Goal: Check status: Check status

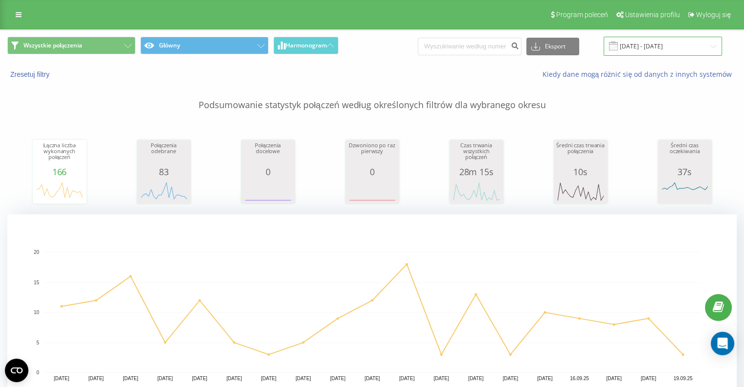
click at [634, 50] on input "[DATE] - [DATE]" at bounding box center [663, 46] width 118 height 19
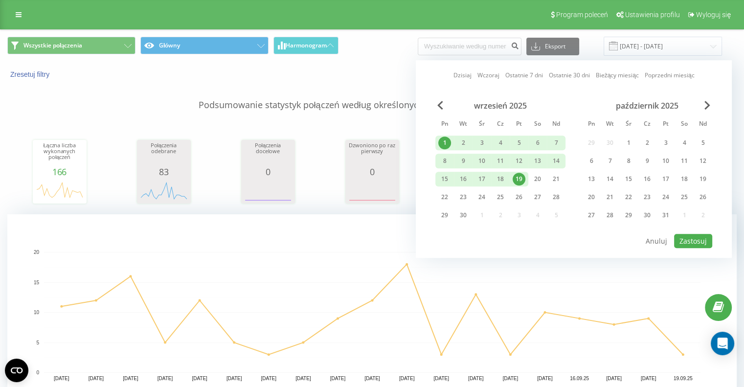
click at [515, 177] on div "19" at bounding box center [519, 179] width 13 height 13
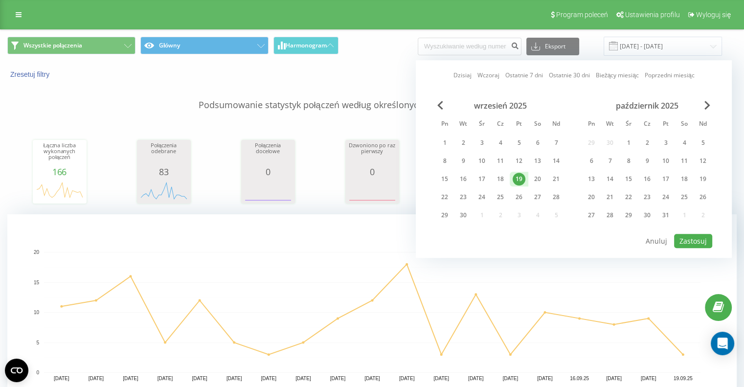
click at [517, 178] on div "19" at bounding box center [519, 179] width 13 height 13
click at [688, 234] on button "Zastosuj" at bounding box center [693, 241] width 38 height 14
type input "[DATE] - [DATE]"
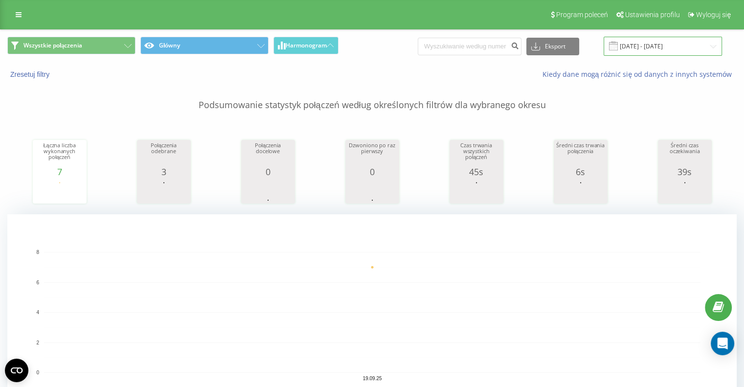
click at [645, 52] on input "[DATE] - [DATE]" at bounding box center [663, 46] width 118 height 19
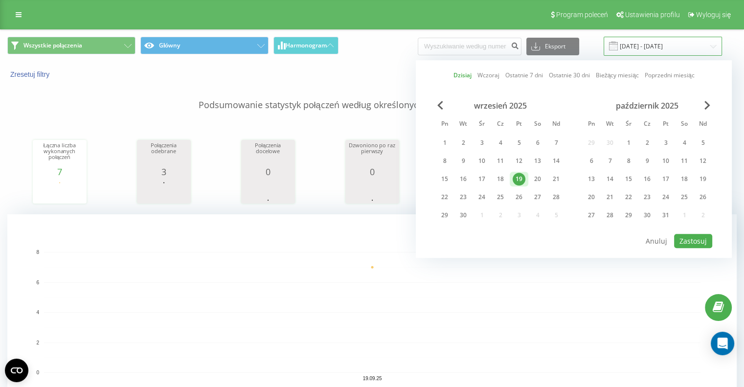
click at [645, 52] on input "[DATE] - [DATE]" at bounding box center [663, 46] width 118 height 19
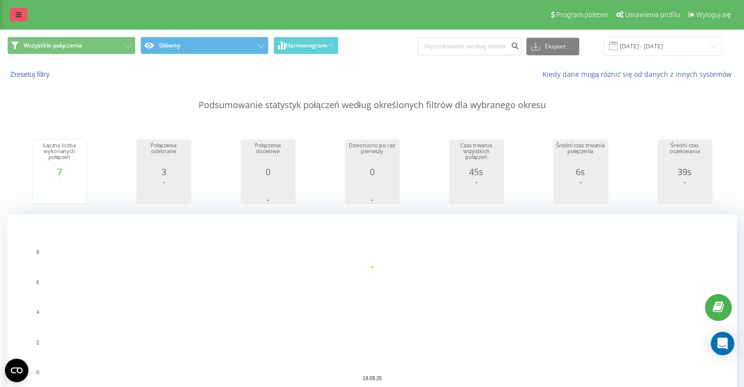
click at [20, 16] on icon at bounding box center [19, 14] width 6 height 7
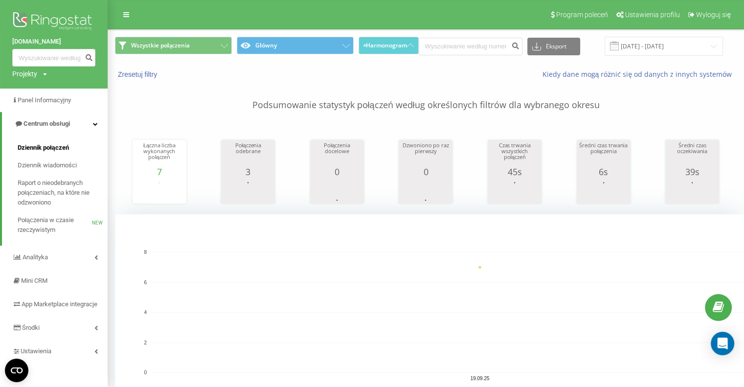
click at [57, 144] on span "Dziennik połączeń" at bounding box center [43, 148] width 51 height 10
click at [648, 46] on input "[DATE] - [DATE]" at bounding box center [664, 46] width 118 height 19
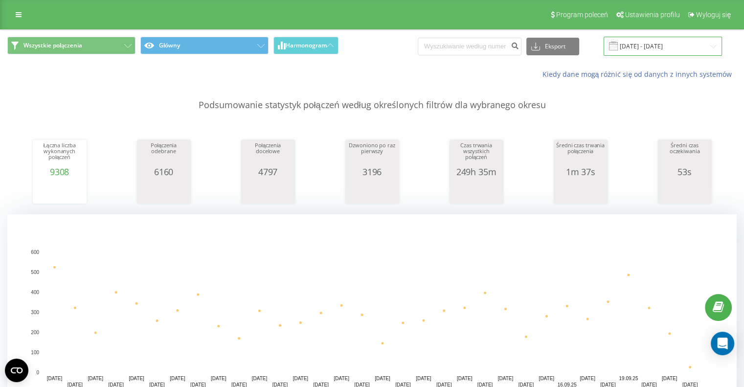
click at [636, 51] on input "22.08.2025 - 22.09.2025" at bounding box center [663, 46] width 118 height 19
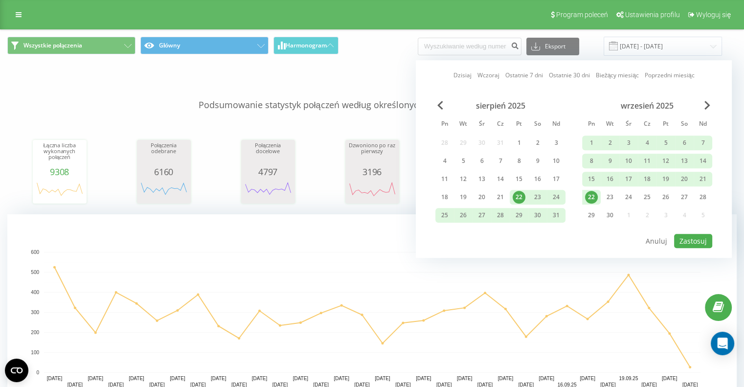
click at [590, 198] on div "22" at bounding box center [591, 197] width 13 height 13
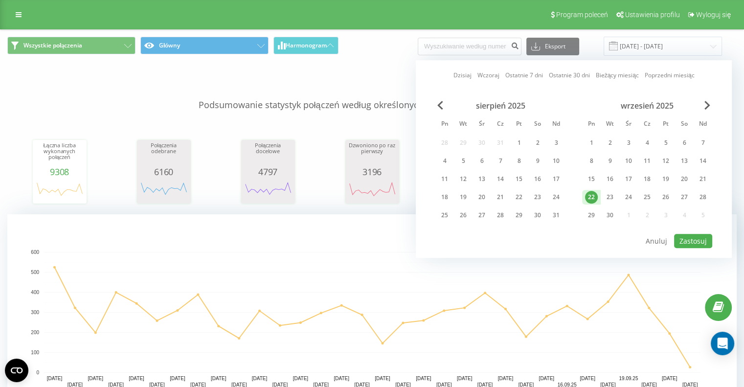
click at [591, 197] on div "22" at bounding box center [591, 197] width 13 height 13
click at [701, 235] on button "Zastosuj" at bounding box center [693, 241] width 38 height 14
type input "22.09.2025 - 22.09.2025"
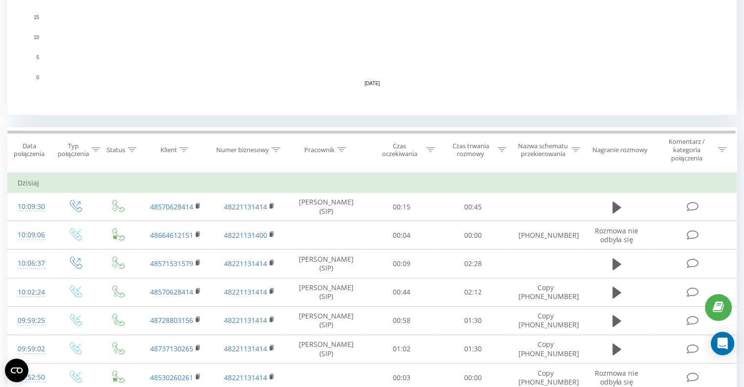
scroll to position [315, 0]
